Goal: Information Seeking & Learning: Learn about a topic

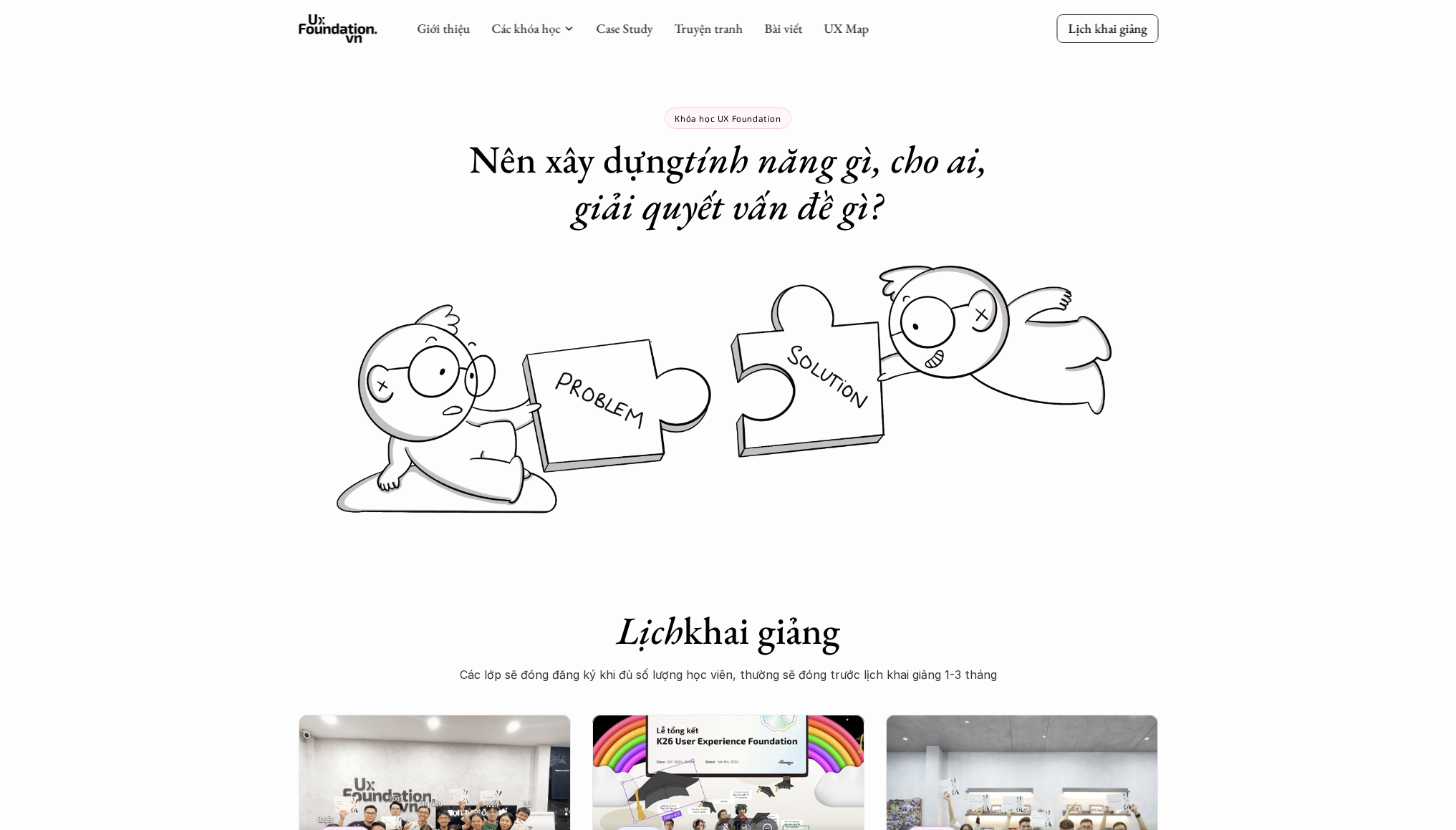
click at [884, 168] on em "tính năng gì, cho ai, giải quyết vấn đề gì?" at bounding box center [785, 182] width 422 height 96
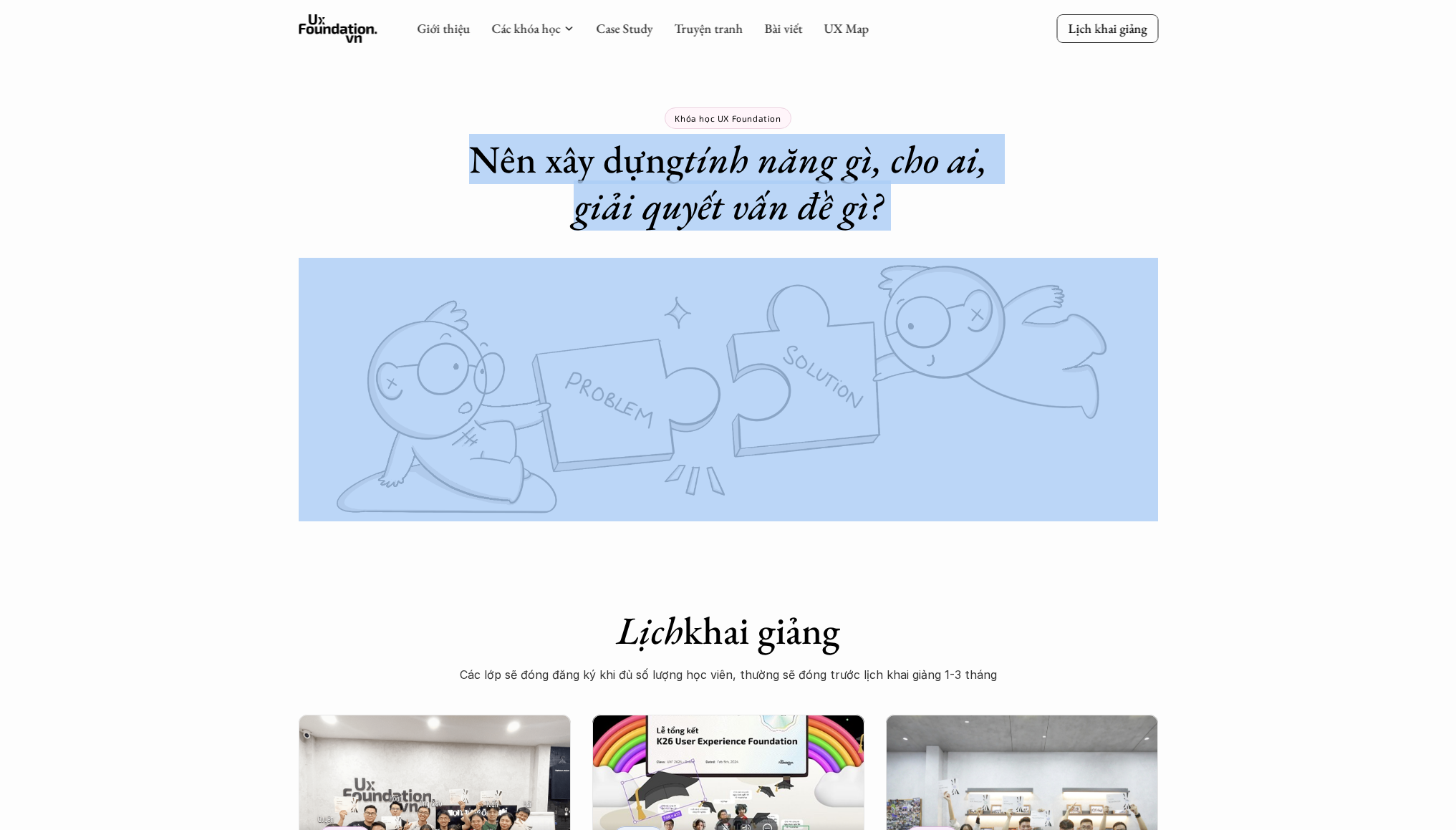
click at [884, 168] on em "tính năng gì, cho ai, giải quyết vấn đề gì?" at bounding box center [785, 182] width 422 height 96
click at [885, 152] on em "tính năng gì, cho ai, giải quyết vấn đề gì?" at bounding box center [785, 182] width 422 height 96
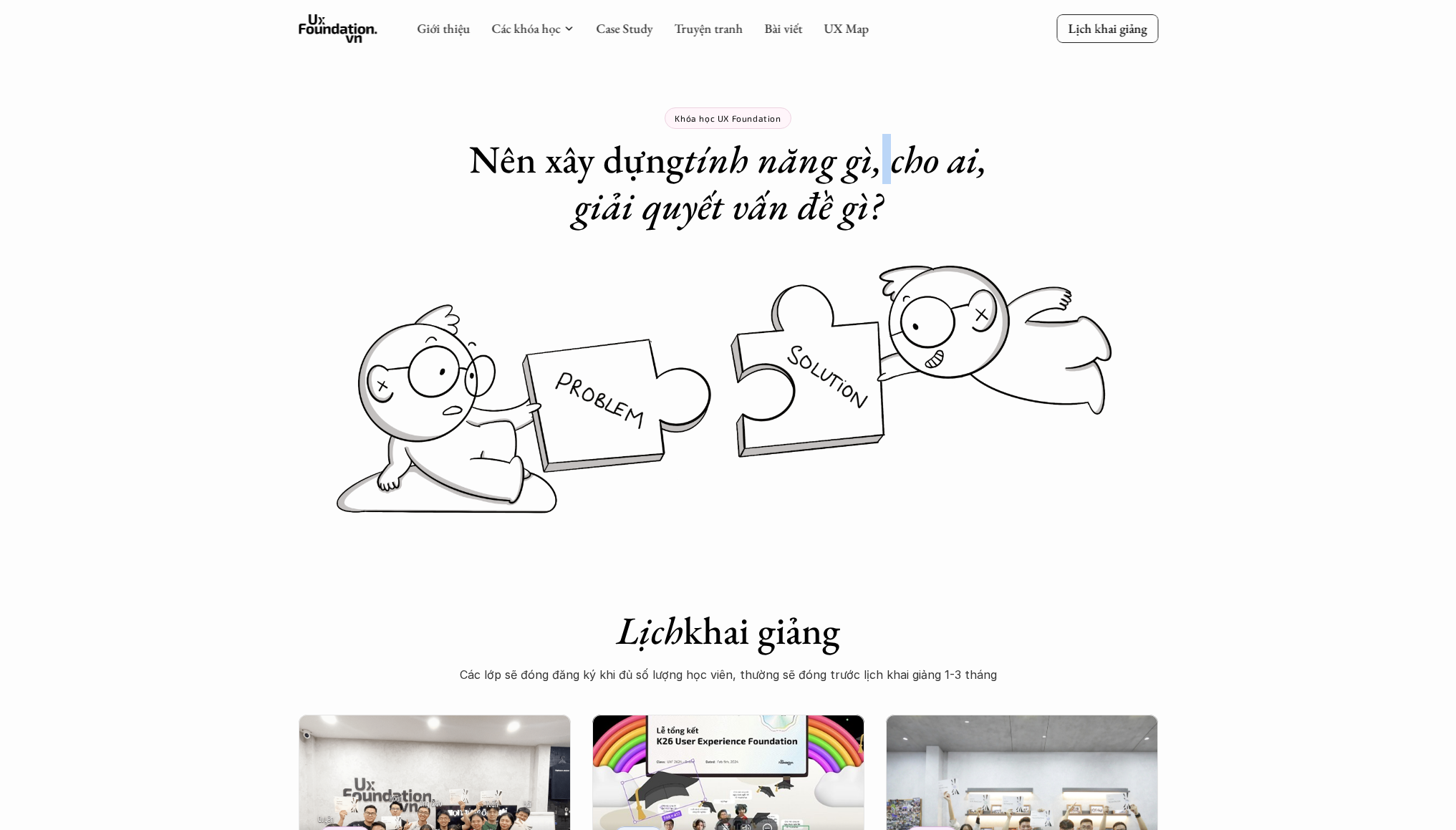
click at [885, 152] on em "tính năng gì, cho ai, giải quyết vấn đề gì?" at bounding box center [785, 182] width 422 height 96
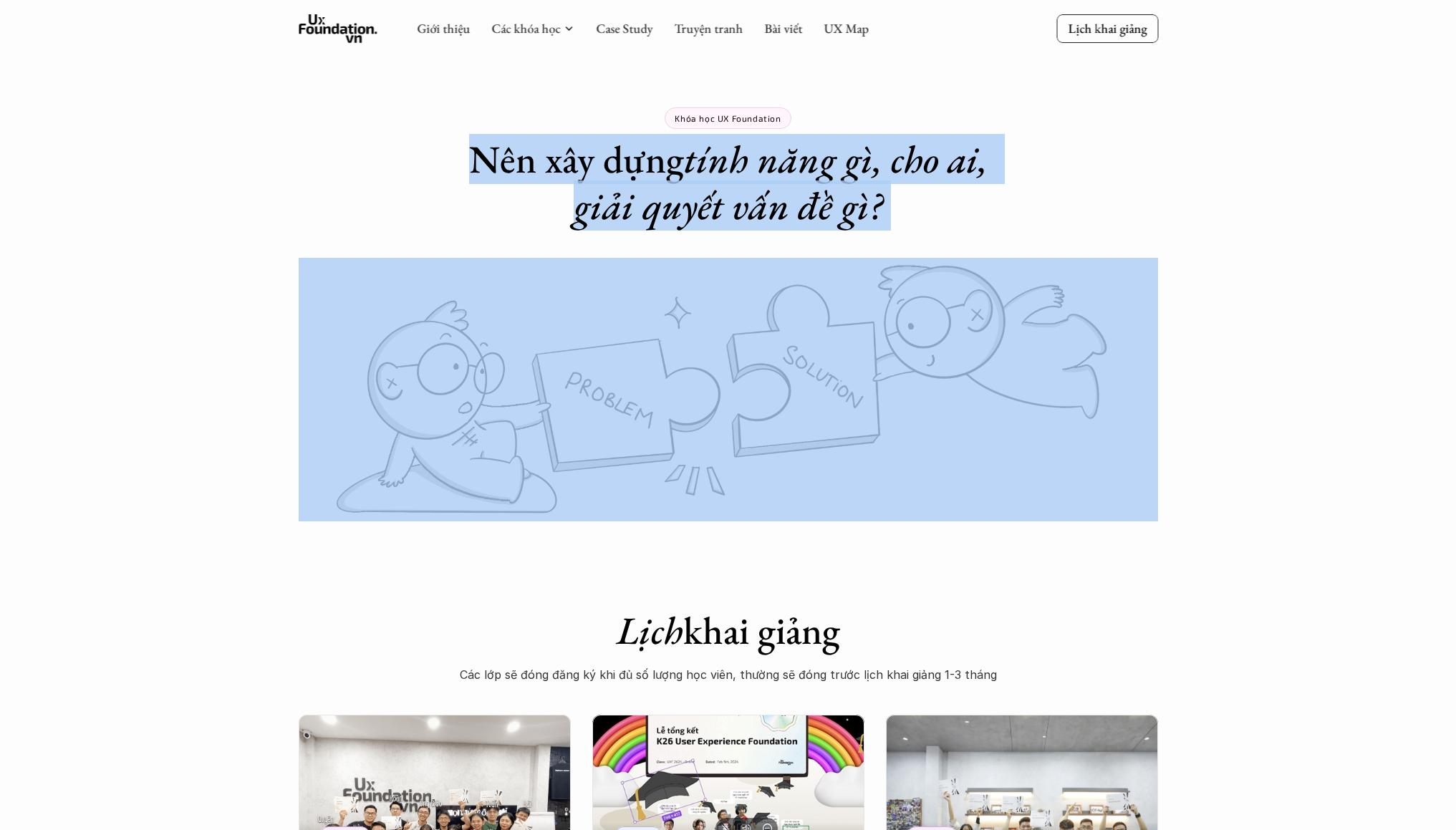
click at [885, 152] on em "tính năng gì, cho ai, giải quyết vấn đề gì?" at bounding box center [785, 182] width 422 height 96
click at [888, 159] on em "tính năng gì, cho ai, giải quyết vấn đề gì?" at bounding box center [785, 182] width 422 height 96
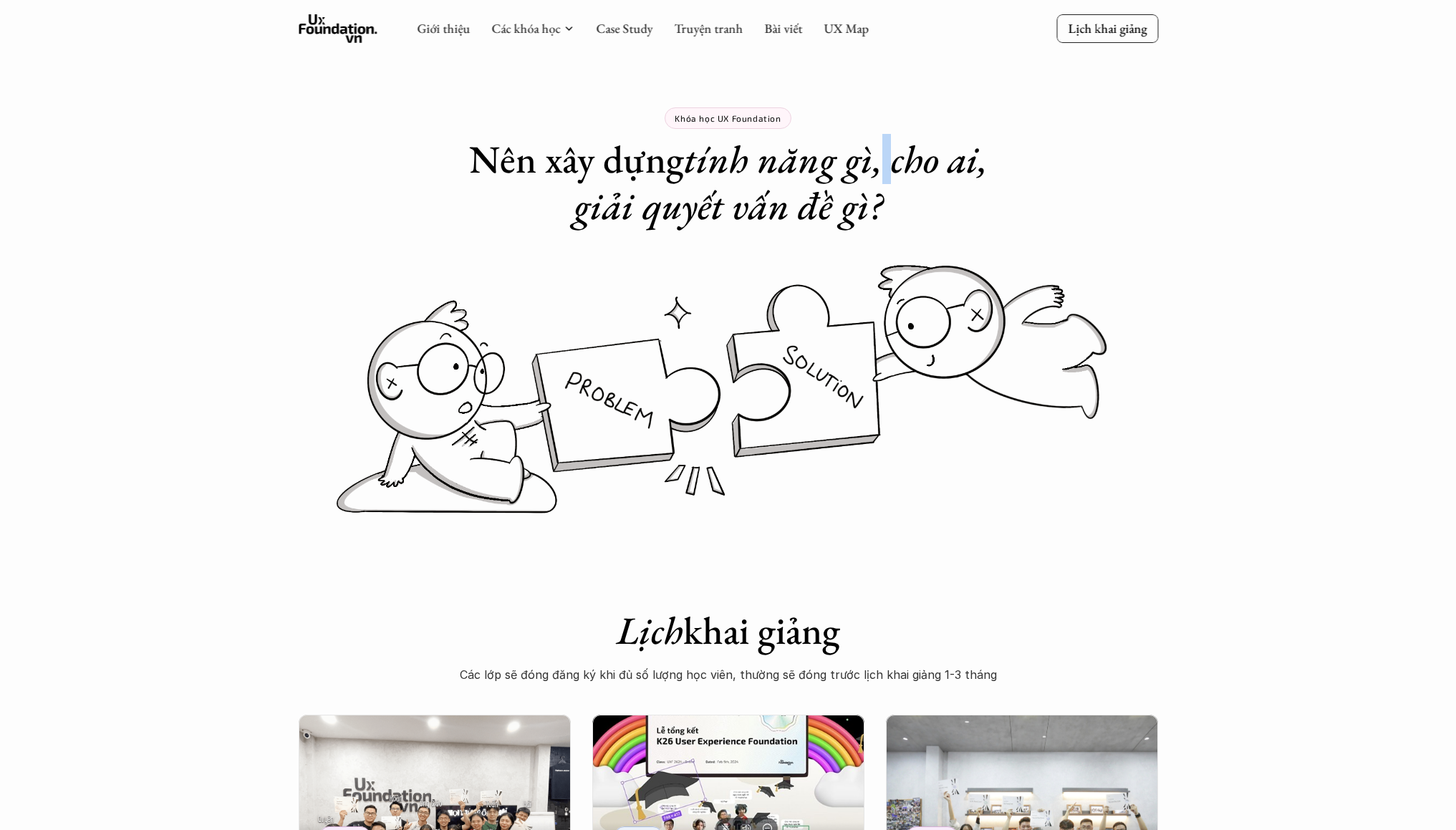
click at [888, 159] on em "tính năng gì, cho ai, giải quyết vấn đề gì?" at bounding box center [785, 182] width 422 height 96
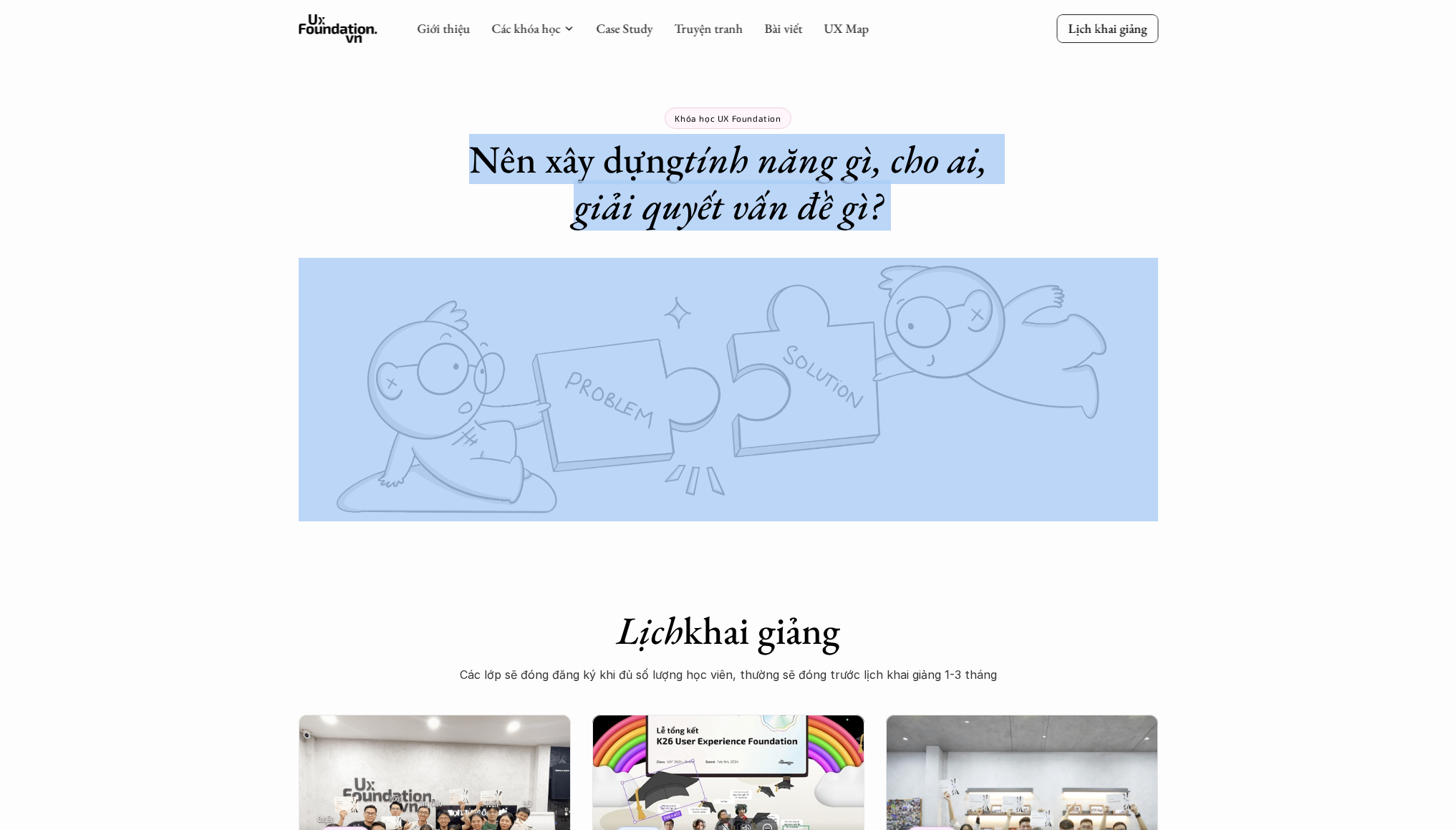
click at [888, 159] on em "tính năng gì, cho ai, giải quyết vấn đề gì?" at bounding box center [785, 182] width 422 height 96
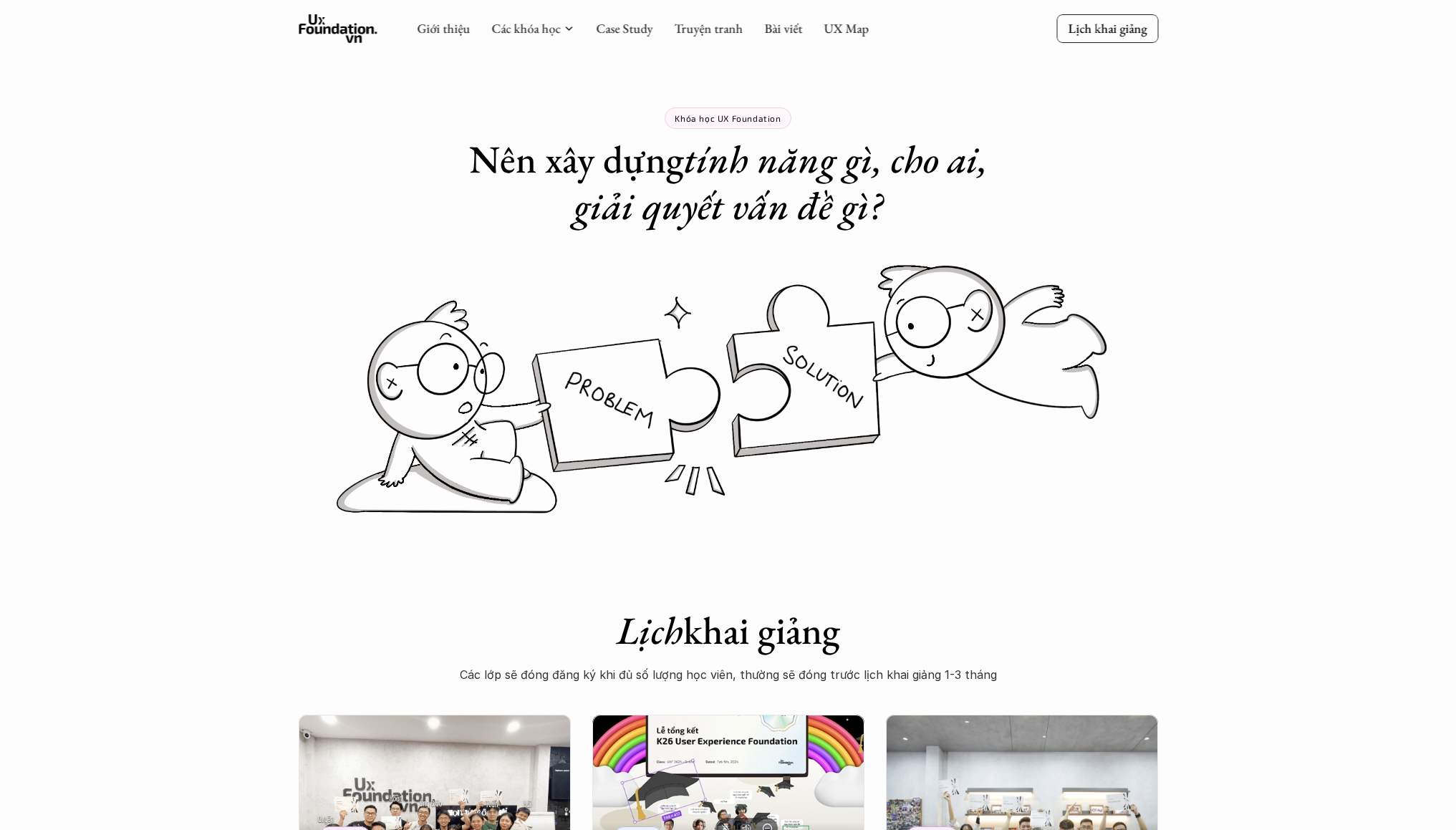
click at [766, 651] on h1 "Lịch khai giảng" at bounding box center [729, 631] width 573 height 47
click at [750, 669] on p "Các lớp sẽ đóng đăng ký khi đủ số lượng học viên, thường sẽ đóng trước lịch kha…" at bounding box center [729, 674] width 573 height 22
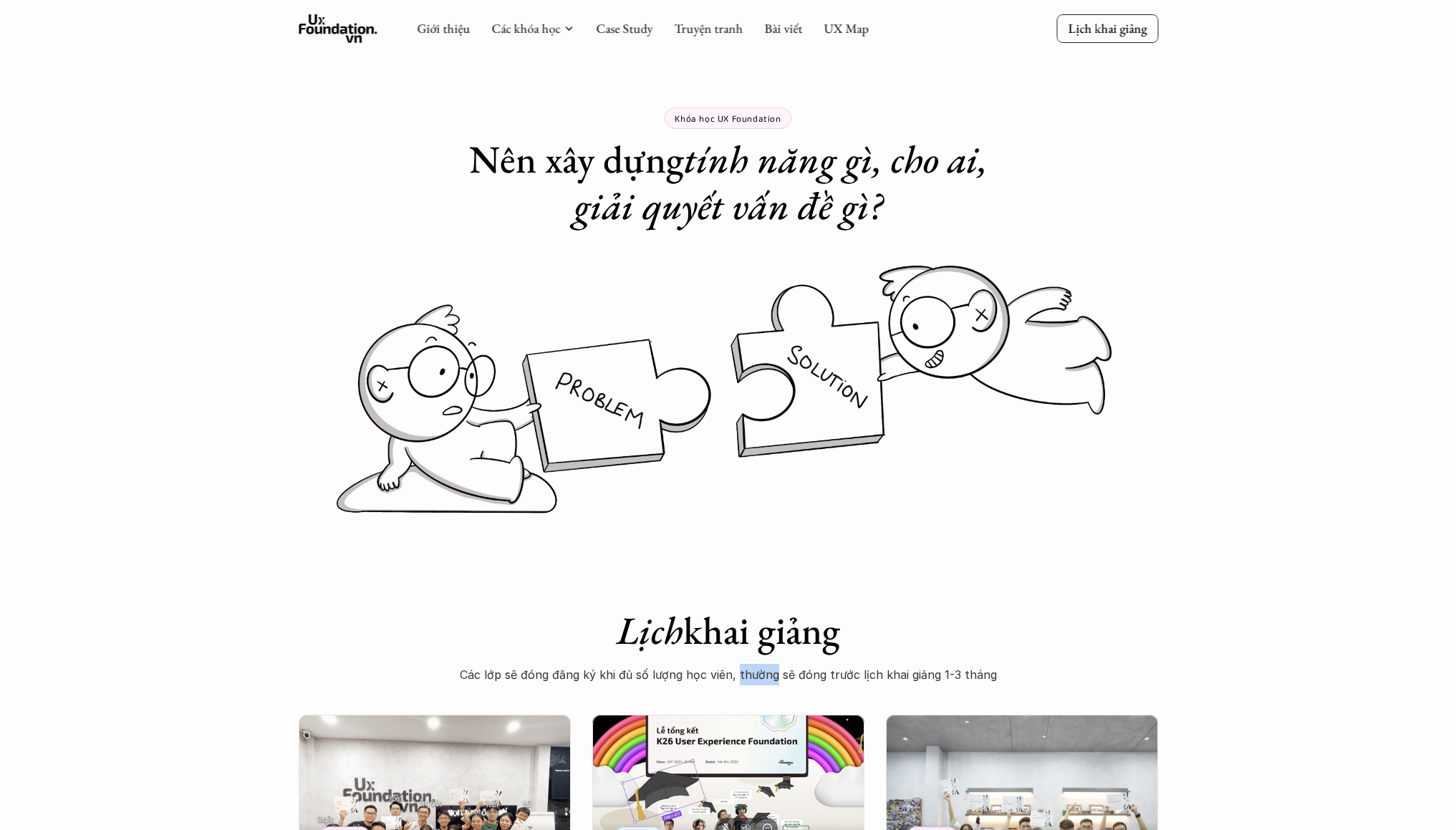
click at [750, 669] on p "Các lớp sẽ đóng đăng ký khi đủ số lượng học viên, thường sẽ đóng trước lịch kha…" at bounding box center [729, 674] width 573 height 22
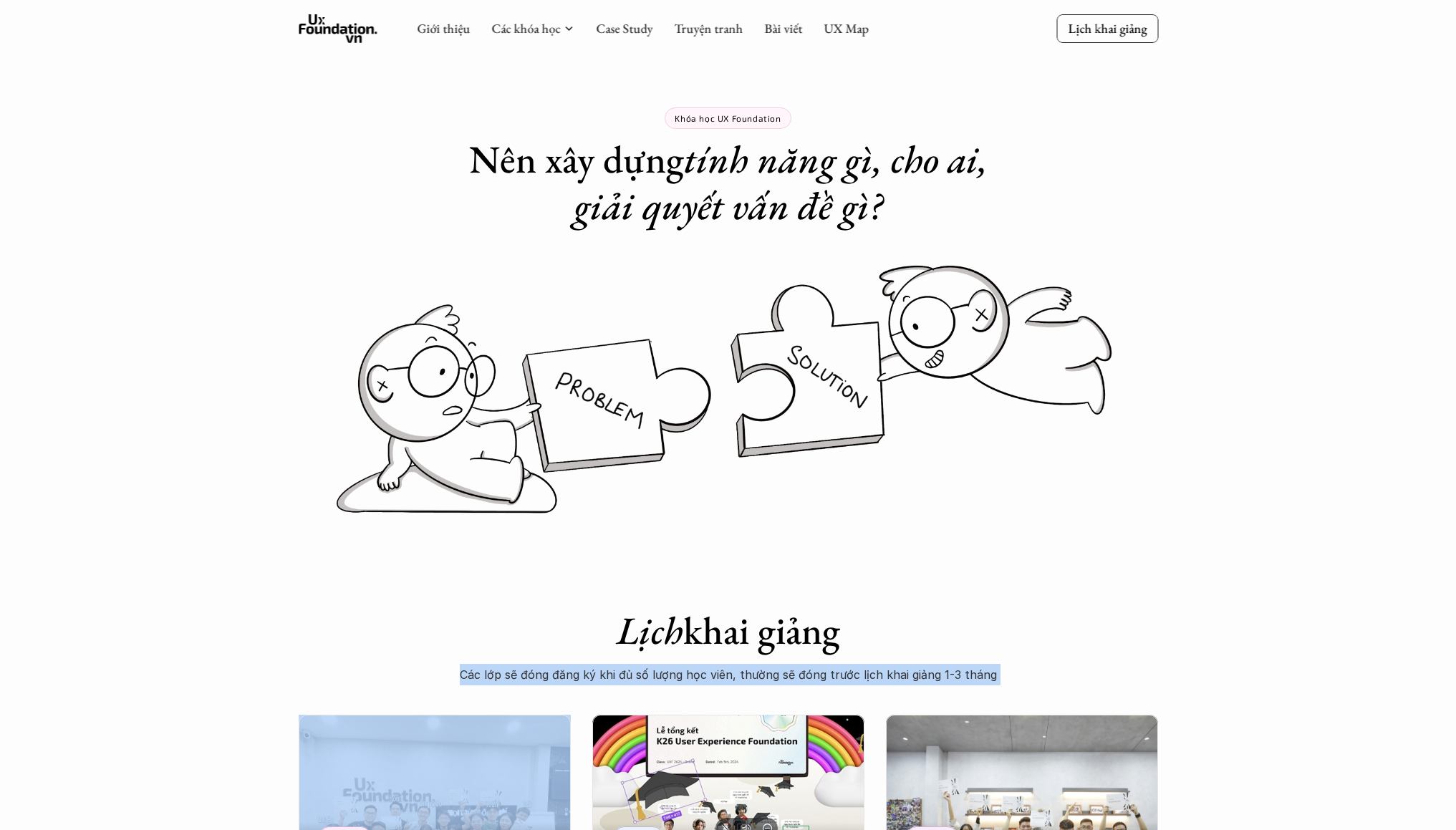
click at [750, 669] on p "Các lớp sẽ đóng đăng ký khi đủ số lượng học viên, thường sẽ đóng trước lịch kha…" at bounding box center [729, 674] width 573 height 22
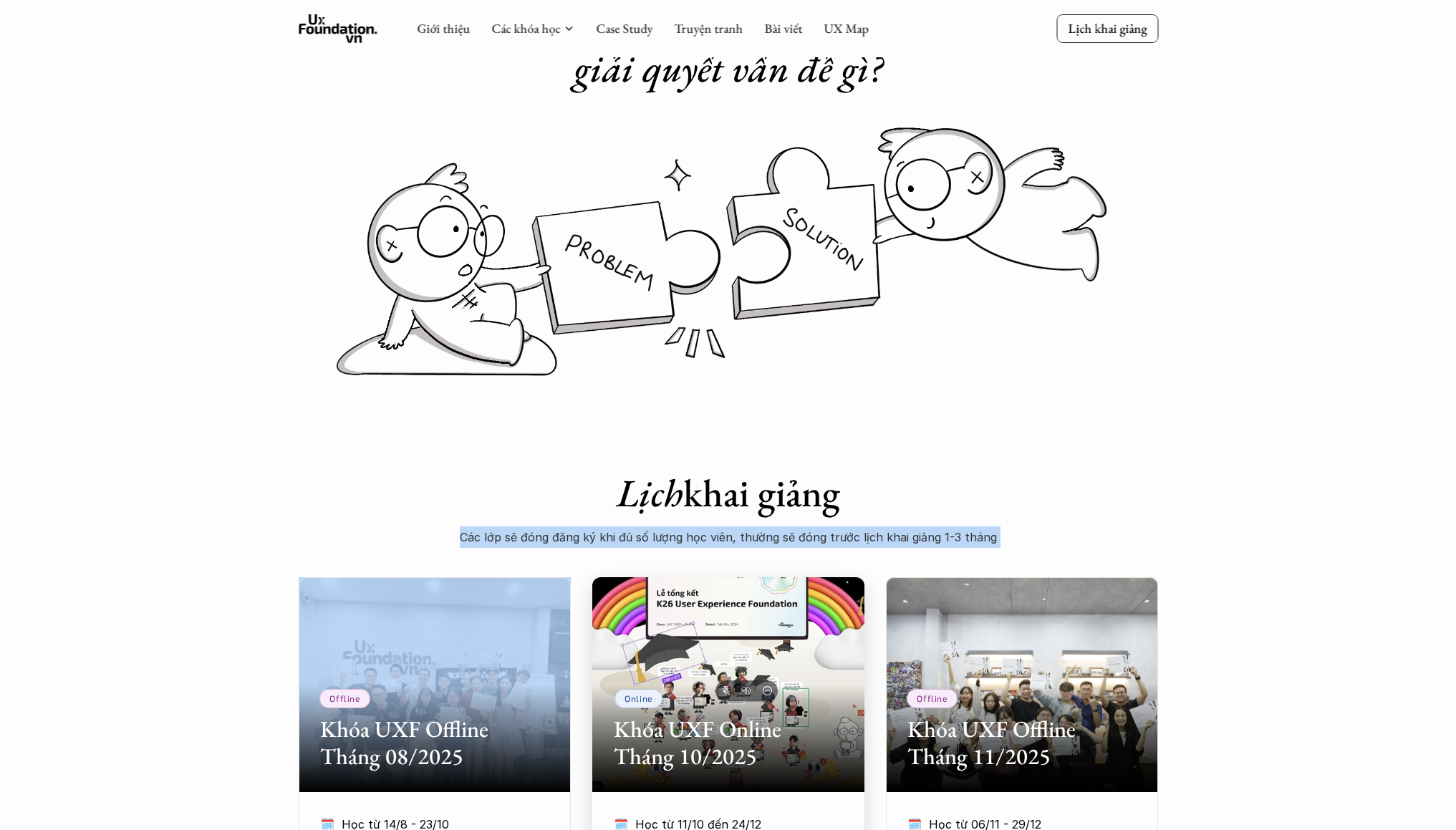
scroll to position [108, 0]
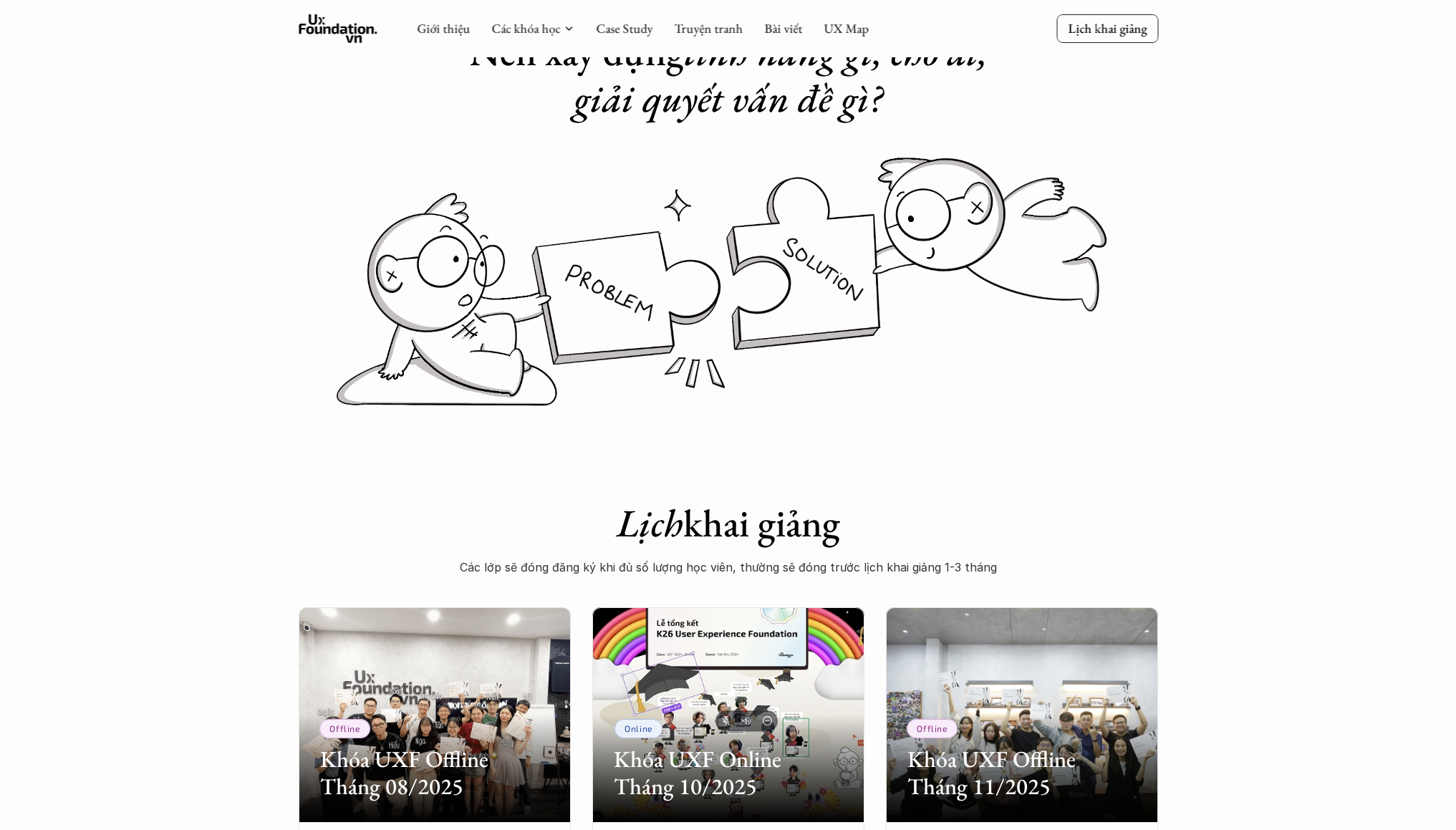
click at [791, 542] on h1 "Lịch khai giảng" at bounding box center [729, 523] width 573 height 47
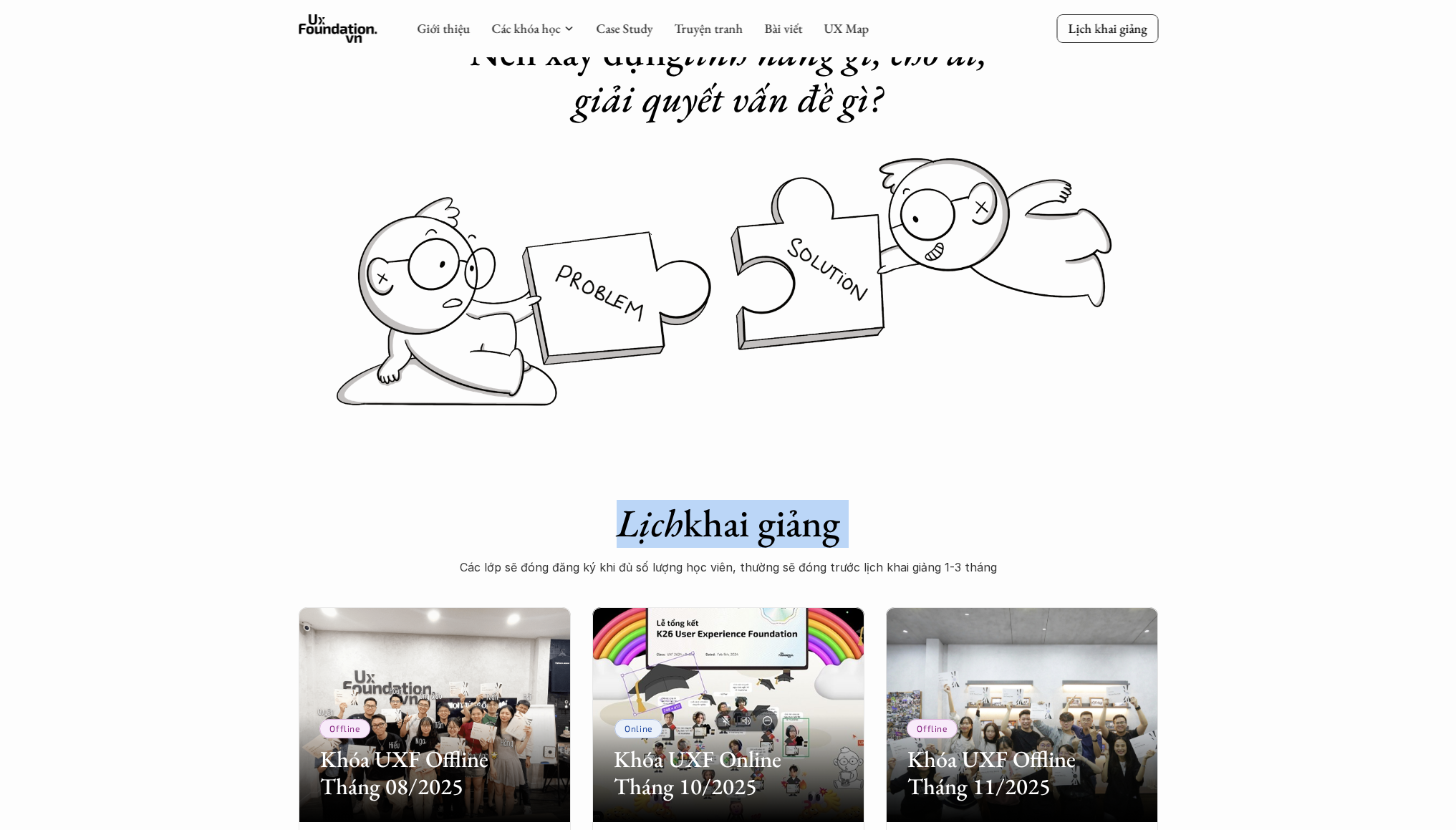
click at [791, 542] on h1 "Lịch khai giảng" at bounding box center [729, 523] width 573 height 47
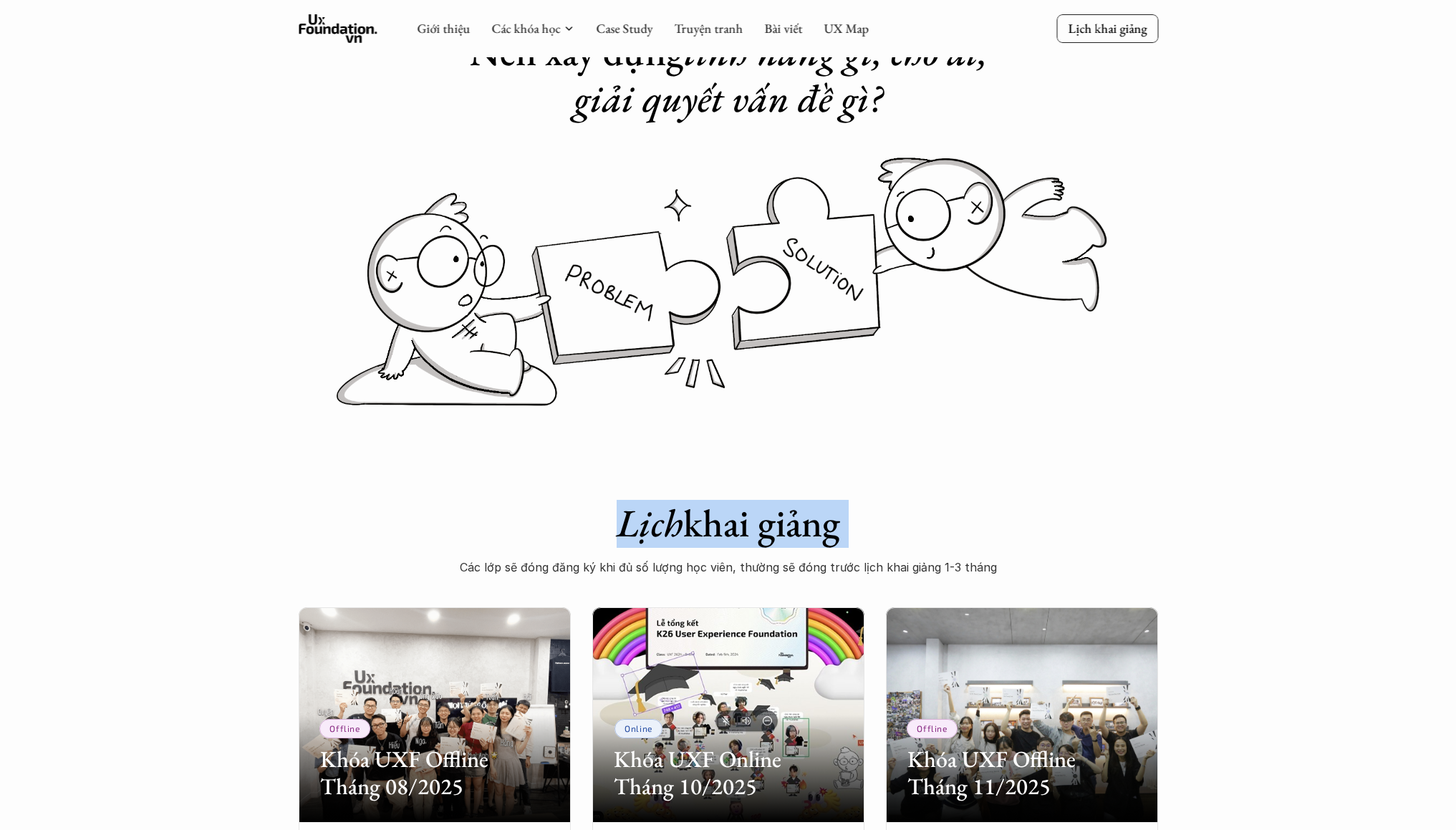
click at [777, 568] on p "Các lớp sẽ đóng đăng ký khi đủ số lượng học viên, thường sẽ đóng trước lịch kha…" at bounding box center [729, 567] width 573 height 22
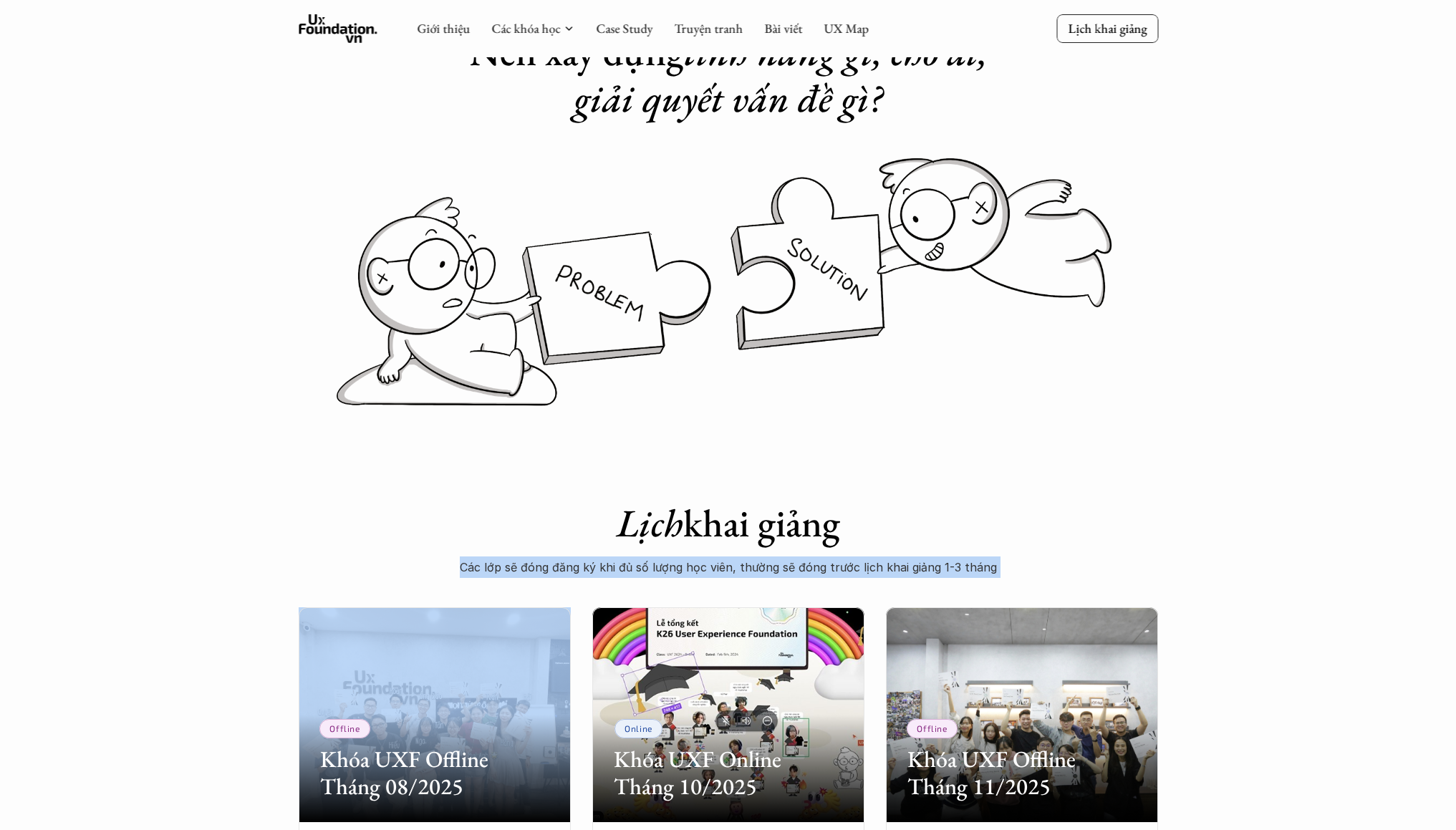
click at [777, 568] on p "Các lớp sẽ đóng đăng ký khi đủ số lượng học viên, thường sẽ đóng trước lịch kha…" at bounding box center [729, 567] width 573 height 22
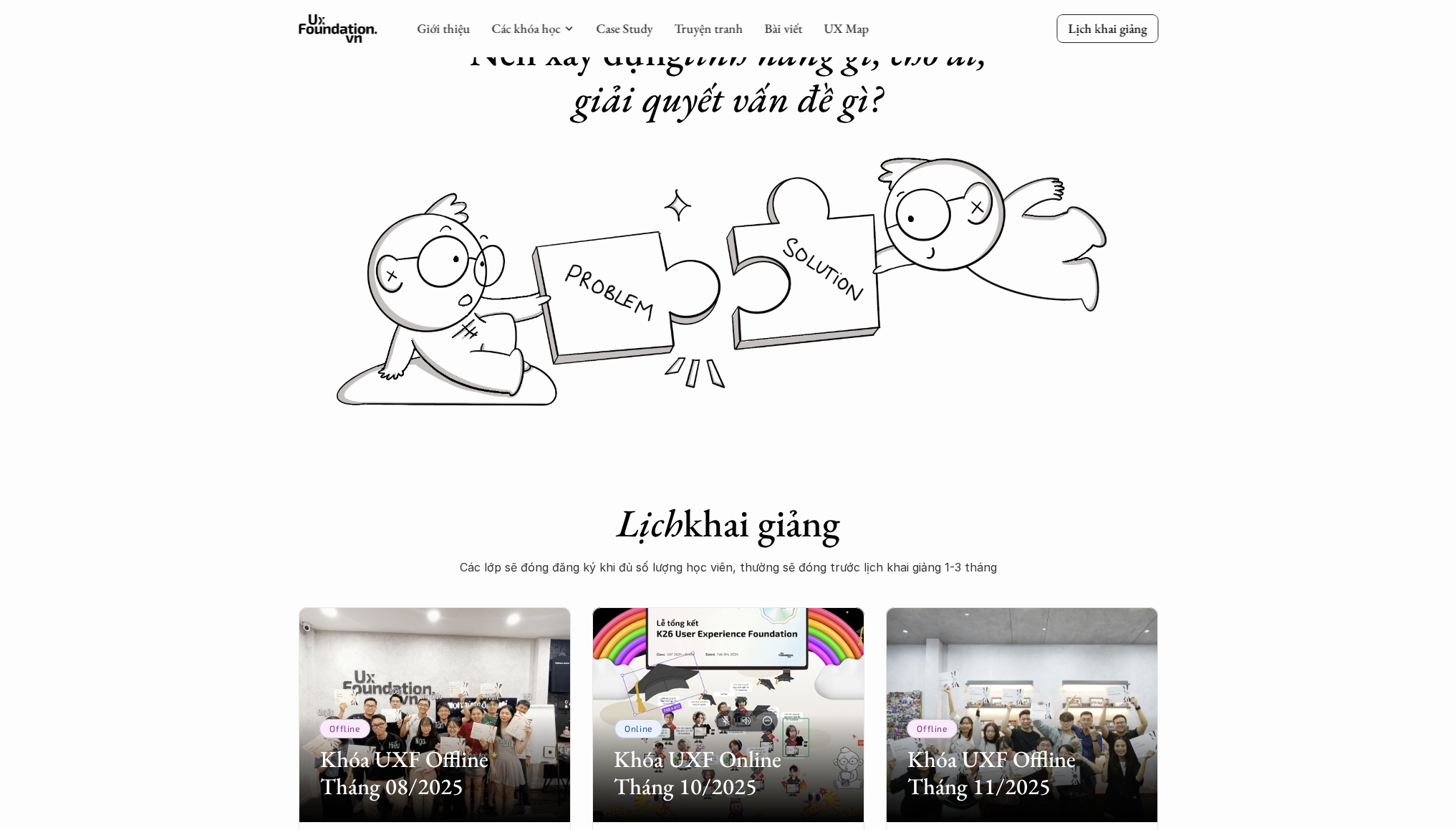
click at [789, 525] on h1 "Lịch khai giảng" at bounding box center [729, 523] width 573 height 47
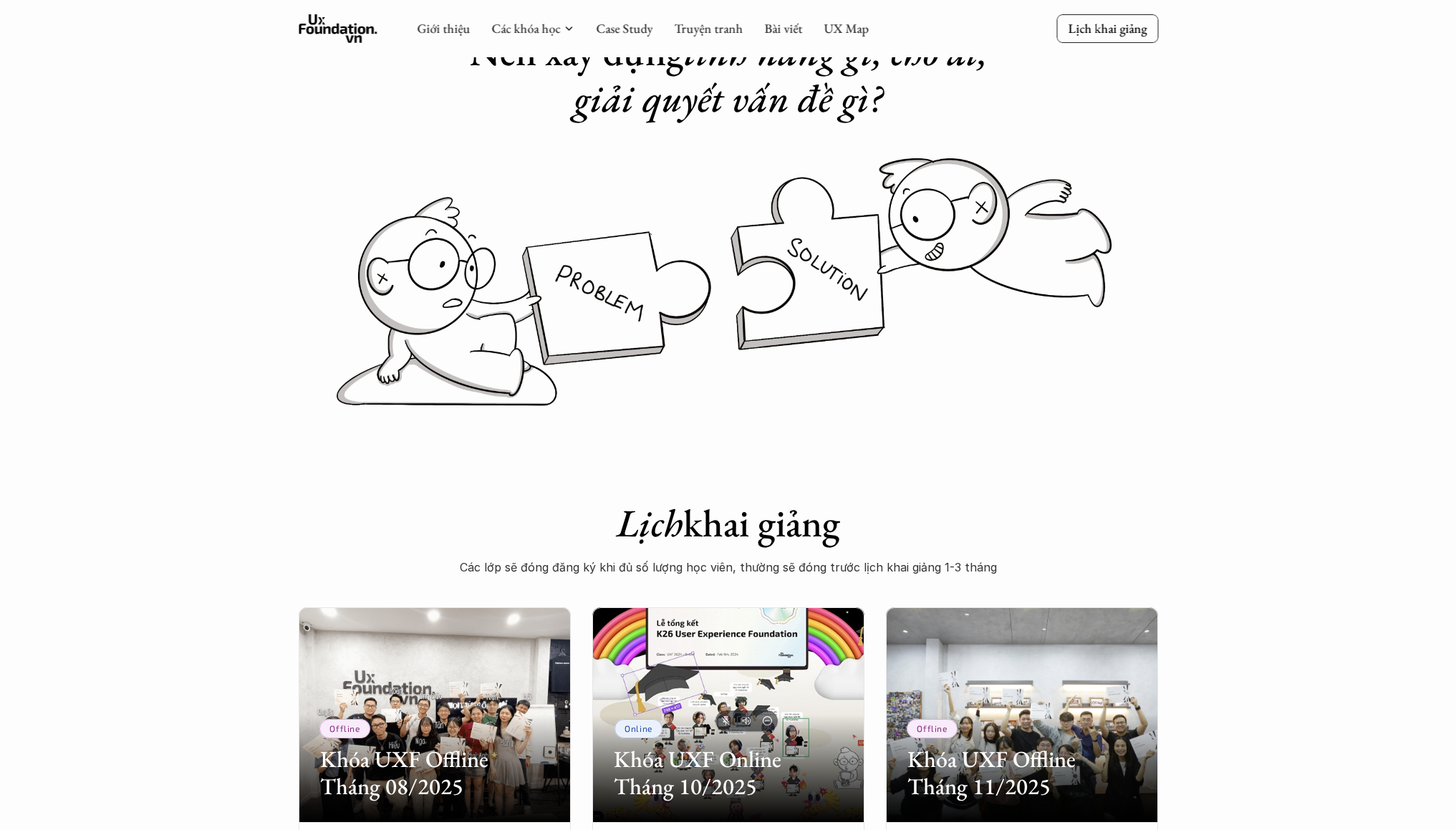
click at [789, 525] on h1 "Lịch khai giảng" at bounding box center [729, 523] width 573 height 47
